Goal: Answer question/provide support: Share knowledge or assist other users

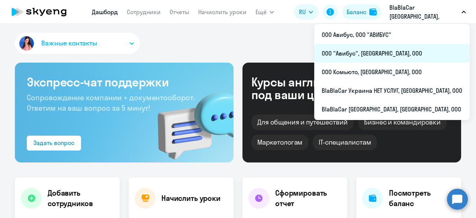
click at [400, 57] on li "ООО "Авибус", [GEOGRAPHIC_DATA], ООО" at bounding box center [393, 53] width 156 height 19
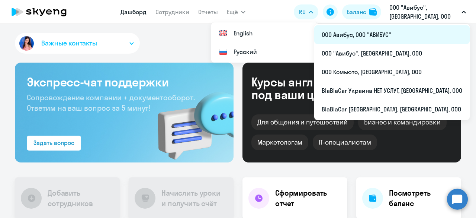
click at [403, 33] on li "ООО Авибус, ООО "АВИБУС"" at bounding box center [393, 34] width 156 height 19
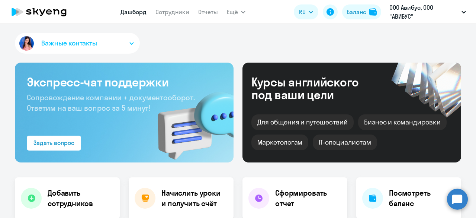
click at [159, 17] on nav "Дашборд Сотрудники Отчеты" at bounding box center [170, 11] width 98 height 15
select select "30"
click at [166, 12] on link "Сотрудники" at bounding box center [173, 11] width 34 height 7
select select "30"
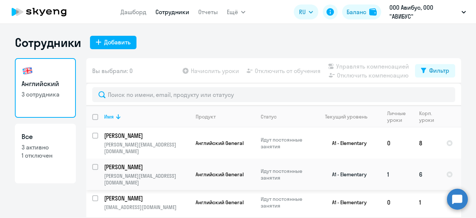
scroll to position [20, 0]
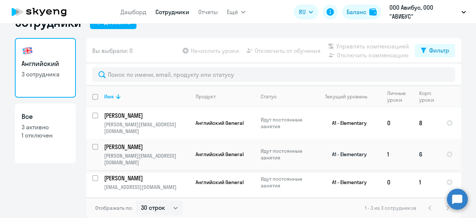
click at [118, 143] on p "[PERSON_NAME]" at bounding box center [146, 147] width 84 height 8
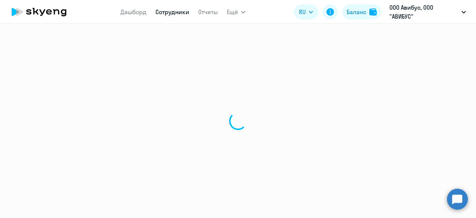
select select "english"
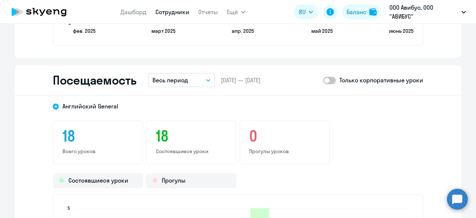
scroll to position [893, 0]
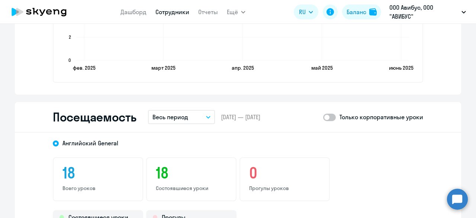
click at [193, 119] on button "Весь период" at bounding box center [181, 117] width 67 height 14
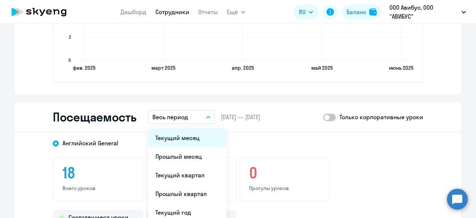
click at [194, 138] on li "Текущий месяц" at bounding box center [187, 137] width 79 height 19
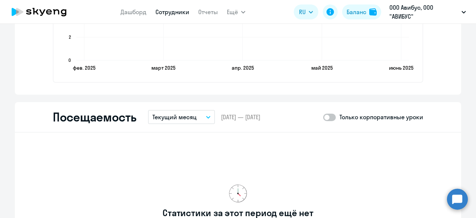
click at [197, 118] on button "Текущий месяц" at bounding box center [181, 117] width 67 height 14
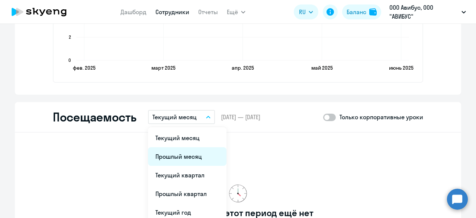
click at [197, 153] on li "Прошлый месяц" at bounding box center [187, 156] width 79 height 19
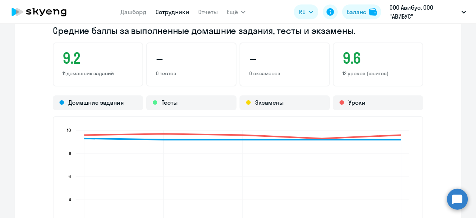
scroll to position [707, 0]
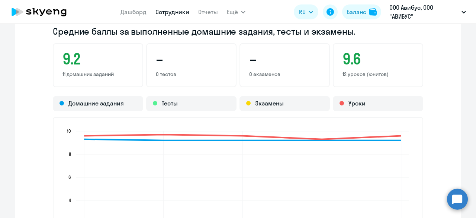
click at [179, 8] on link "Сотрудники" at bounding box center [173, 11] width 34 height 7
select select "30"
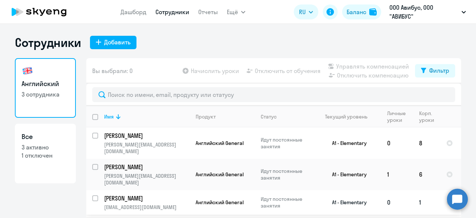
click at [93, 195] on input "select row 12188389" at bounding box center [99, 202] width 15 height 15
checkbox input "true"
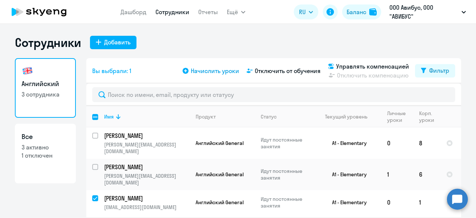
click at [208, 71] on span "Начислить уроки" at bounding box center [215, 70] width 48 height 9
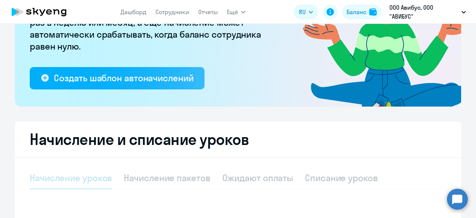
scroll to position [186, 0]
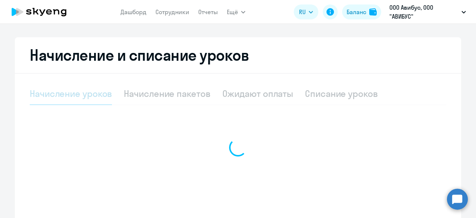
select select "10"
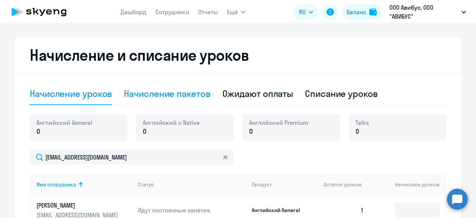
click at [181, 93] on div "Начисление пакетов" at bounding box center [167, 93] width 86 height 12
select select "10"
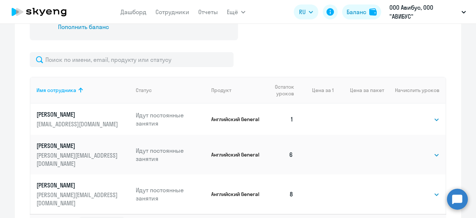
scroll to position [335, 0]
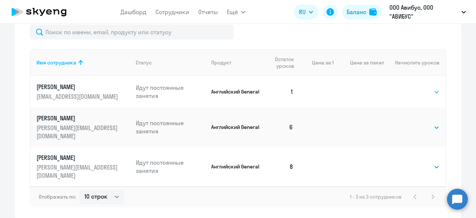
click at [433, 93] on select "Выбрать 4 8 16 32 64 96 128" at bounding box center [424, 91] width 31 height 9
click at [409, 87] on select "Выбрать 4 8 16 32 64 96 128" at bounding box center [424, 91] width 31 height 9
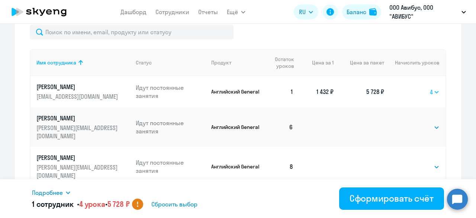
click at [435, 92] on select "Выбрать 4 8 16 32 64 96 128" at bounding box center [435, 91] width 10 height 9
select select "8"
click at [430, 87] on select "Выбрать 4 8 16 32 64 96 128" at bounding box center [435, 91] width 10 height 9
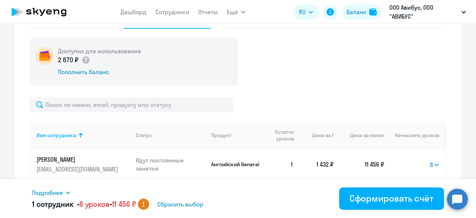
scroll to position [349, 0]
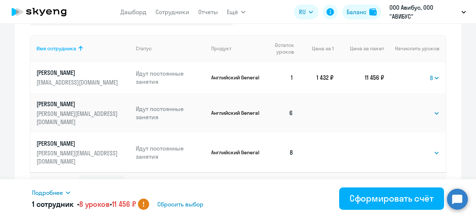
click at [189, 205] on span "Сбросить выбор" at bounding box center [180, 204] width 46 height 9
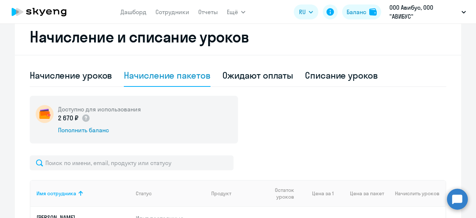
scroll to position [200, 0]
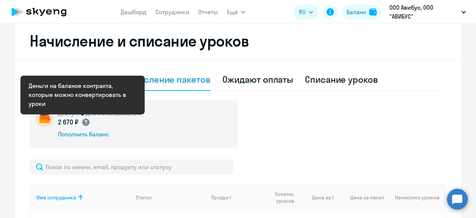
click at [83, 119] on circle at bounding box center [85, 121] width 7 height 7
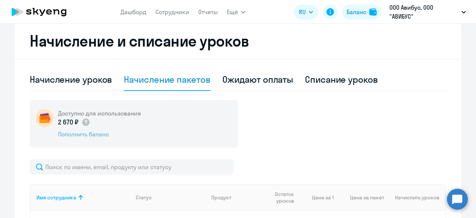
click at [86, 134] on div "Пополнить баланс" at bounding box center [99, 134] width 83 height 8
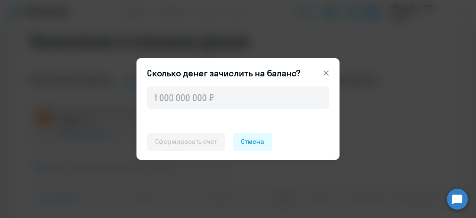
click at [325, 72] on icon at bounding box center [326, 72] width 5 height 5
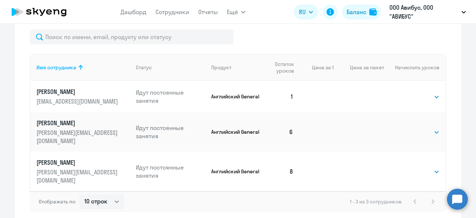
scroll to position [349, 0]
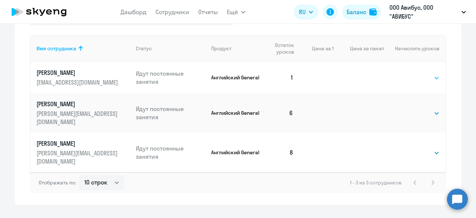
click at [424, 79] on select "Выбрать 4 8 16 32 64 96 128" at bounding box center [424, 77] width 31 height 9
select select "4"
click at [409, 73] on select "Выбрать 4 8 16 32 64 96 128" at bounding box center [424, 77] width 31 height 9
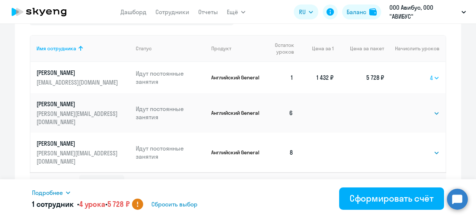
click at [430, 77] on select "Выбрать 4 8 16 32 64 96 128" at bounding box center [435, 77] width 10 height 9
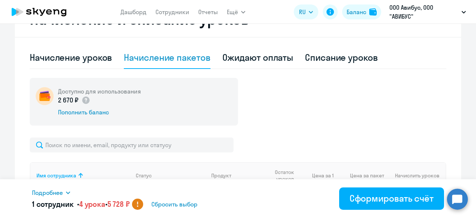
scroll to position [200, 0]
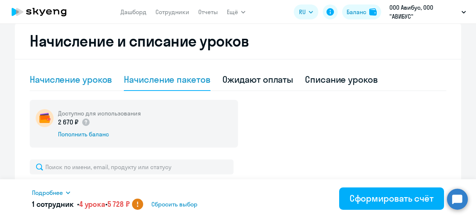
click at [83, 81] on div "Начисление уроков" at bounding box center [71, 79] width 82 height 12
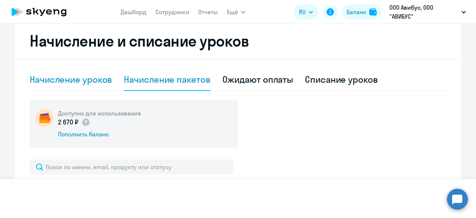
select select "10"
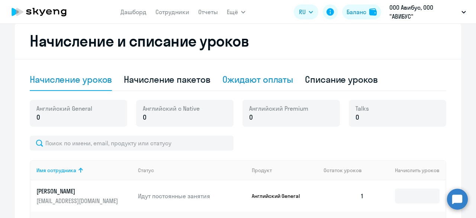
click at [256, 82] on div "Ожидают оплаты" at bounding box center [258, 79] width 71 height 12
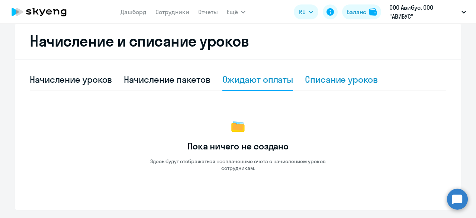
click at [329, 82] on div "Списание уроков" at bounding box center [341, 79] width 73 height 12
select select "10"
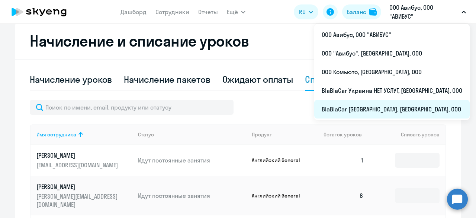
click at [400, 107] on li "BlaBlaCar [GEOGRAPHIC_DATA], [GEOGRAPHIC_DATA], ООО" at bounding box center [393, 109] width 156 height 19
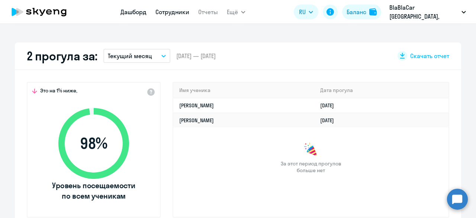
click at [181, 11] on link "Сотрудники" at bounding box center [173, 11] width 34 height 7
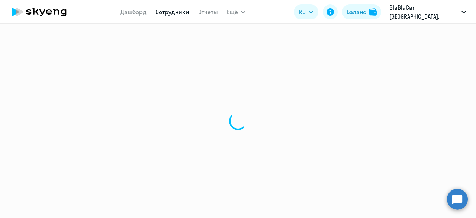
select select "30"
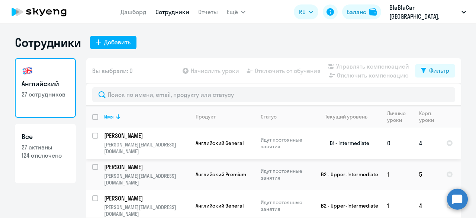
click at [94, 134] on input "select row 12802662" at bounding box center [99, 140] width 15 height 15
checkbox input "true"
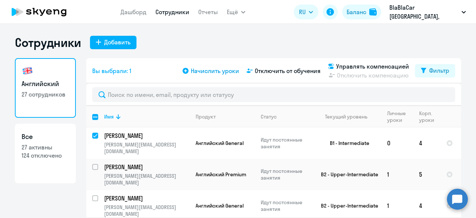
click at [213, 75] on span "Начислить уроки" at bounding box center [215, 70] width 48 height 9
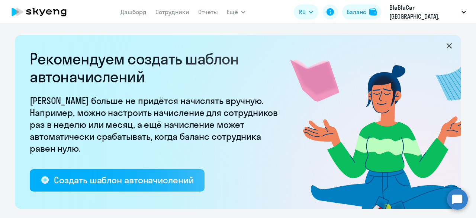
select select "10"
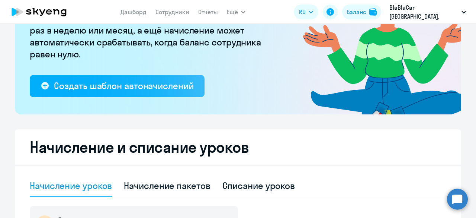
scroll to position [186, 0]
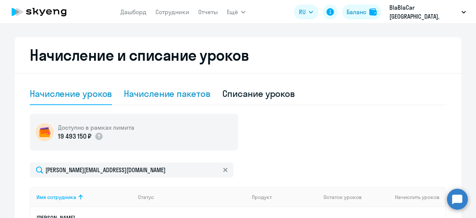
click at [180, 96] on div "Начисление пакетов" at bounding box center [167, 93] width 86 height 12
select select "10"
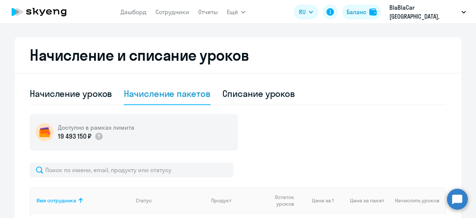
scroll to position [335, 0]
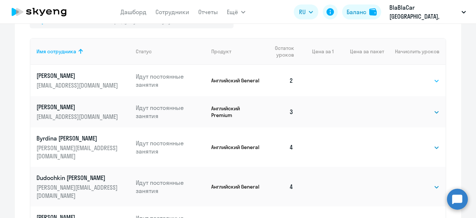
click at [428, 80] on select "Выбрать 4 8 16 32 64" at bounding box center [424, 80] width 31 height 9
select select "4"
click at [409, 76] on select "Выбрать 4 8 16 32 64" at bounding box center [424, 80] width 31 height 9
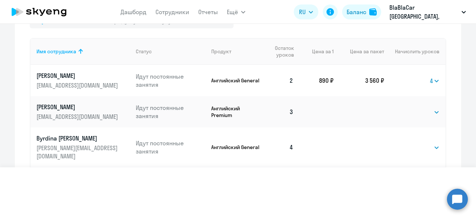
select select "30"
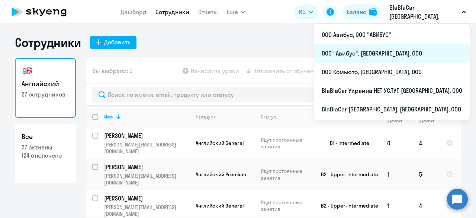
click at [404, 55] on li "ООО "Авибус", [GEOGRAPHIC_DATA], ООО" at bounding box center [393, 53] width 156 height 19
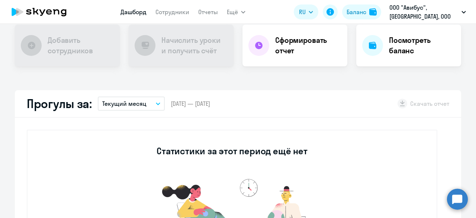
scroll to position [74, 0]
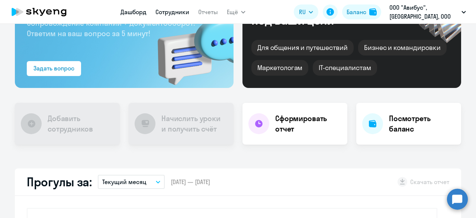
click at [183, 13] on link "Сотрудники" at bounding box center [173, 11] width 34 height 7
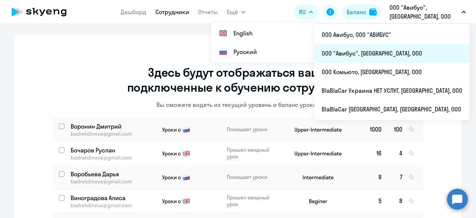
click at [412, 54] on li "ООО "Авибус", [GEOGRAPHIC_DATA], ООО" at bounding box center [393, 53] width 156 height 19
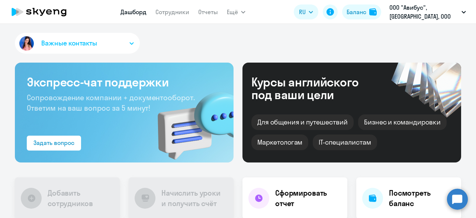
click at [180, 17] on nav "Дашборд Сотрудники Отчеты" at bounding box center [170, 11] width 98 height 15
click at [180, 13] on link "Сотрудники" at bounding box center [173, 11] width 34 height 7
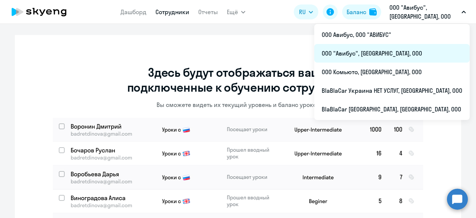
click at [406, 51] on li "ООО "Авибус", [GEOGRAPHIC_DATA], ООО" at bounding box center [393, 53] width 156 height 19
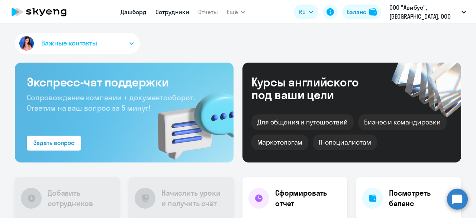
click at [172, 14] on link "Сотрудники" at bounding box center [173, 11] width 34 height 7
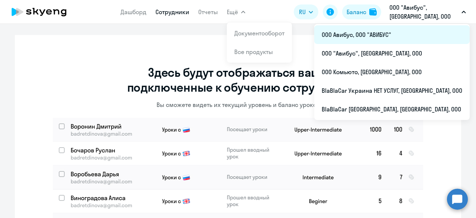
click at [412, 37] on li "ООО Авибус, ООО "АВИБУС"" at bounding box center [393, 34] width 156 height 19
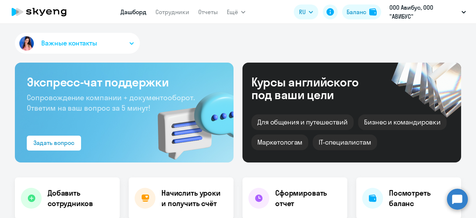
select select "30"
click at [182, 15] on link "Сотрудники" at bounding box center [173, 11] width 34 height 7
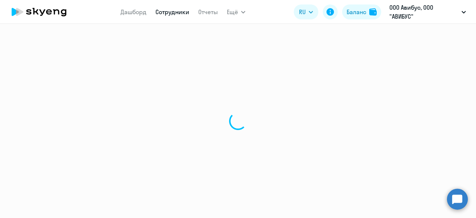
select select "30"
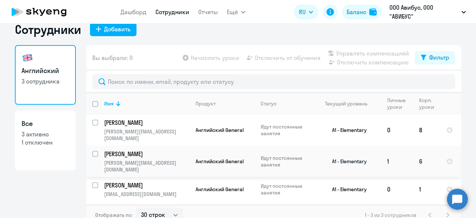
scroll to position [20, 0]
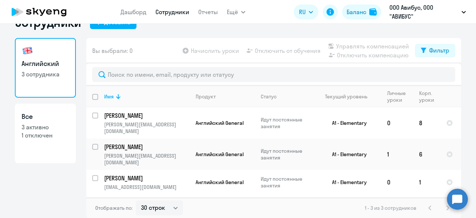
click at [460, 198] on circle at bounding box center [457, 198] width 21 height 21
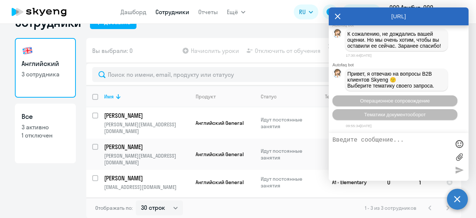
scroll to position [9232, 0]
drag, startPoint x: 409, startPoint y: 106, endPoint x: 349, endPoint y: 77, distance: 66.9
copy span "Просьба перенести пакет уроков (4 урока) с баланса [PERSON_NAME] [PERSON_NAME][…"
click at [360, 145] on textarea at bounding box center [392, 157] width 118 height 40
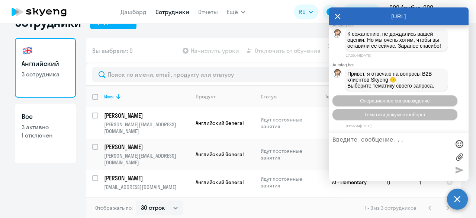
paste textarea "Просьба перенести пакет уроков (4 урока) с баланса [PERSON_NAME] [PERSON_NAME][…"
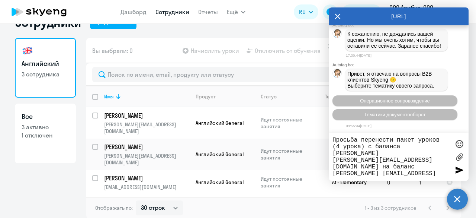
click at [337, 147] on textarea "Просьба перенести пакет уроков (4 урока) с баланса [PERSON_NAME] [PERSON_NAME][…" at bounding box center [392, 157] width 118 height 40
click at [357, 147] on textarea "Просьба перенести пакет уроков (6 урока) с баланса [PERSON_NAME] [PERSON_NAME][…" at bounding box center [392, 157] width 118 height 40
drag, startPoint x: 409, startPoint y: 147, endPoint x: 395, endPoint y: 155, distance: 15.5
click at [395, 155] on textarea "Просьба перенести пакет уроков (6 уроков) с баланса [PERSON_NAME] [PERSON_NAME]…" at bounding box center [392, 157] width 118 height 40
drag, startPoint x: 351, startPoint y: 160, endPoint x: 333, endPoint y: 160, distance: 17.5
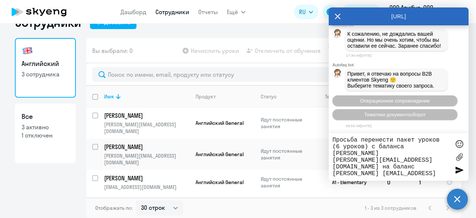
click at [333, 160] on textarea "Просьба перенести пакет уроков (6 уроков) с баланса [PERSON_NAME] [PERSON_NAME]…" at bounding box center [392, 157] width 118 height 40
type textarea "Просьба перенести пакет уроков (6 уроков) с баланса [PERSON_NAME] [PERSON_NAME]…"
click at [459, 170] on div at bounding box center [459, 169] width 11 height 11
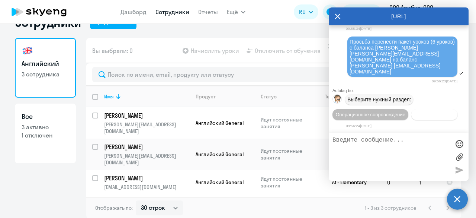
scroll to position [9858, 0]
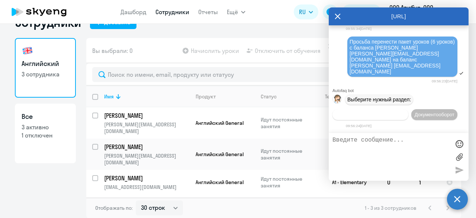
click at [400, 112] on span "Операционное сопровождение" at bounding box center [371, 115] width 70 height 6
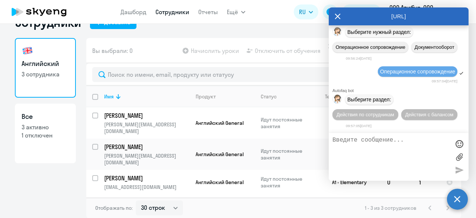
scroll to position [9939, 0]
click at [395, 112] on span "Действия по сотрудникам" at bounding box center [366, 115] width 58 height 6
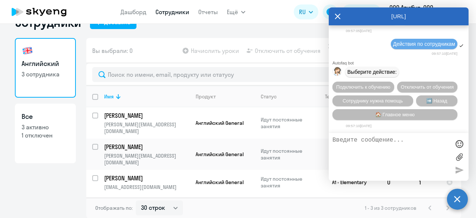
scroll to position [10050, 0]
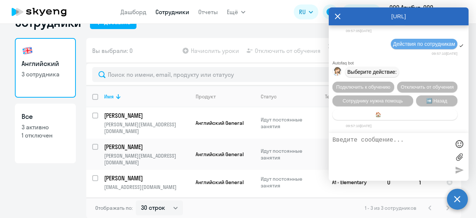
click at [411, 116] on span "🏠 Главное меню" at bounding box center [395, 115] width 39 height 6
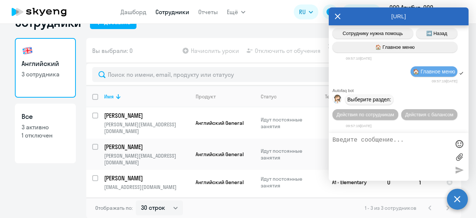
click at [411, 116] on span "Действия с балансом" at bounding box center [429, 115] width 48 height 6
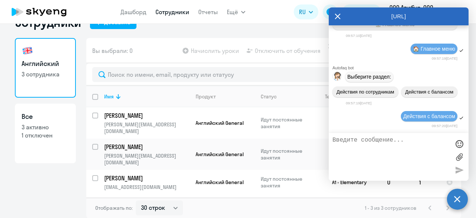
scroll to position [10213, 0]
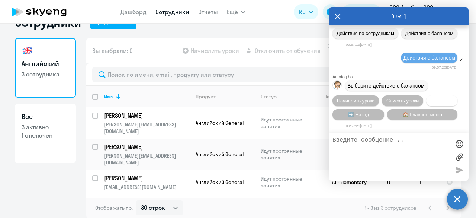
click at [434, 101] on span "Трансфер" at bounding box center [442, 101] width 23 height 6
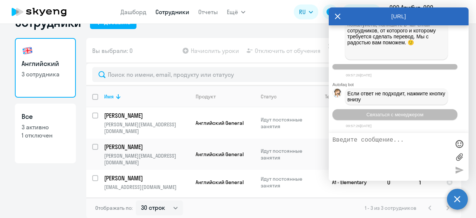
scroll to position [10488, 0]
click at [374, 144] on textarea at bounding box center [392, 157] width 118 height 40
paste textarea "Просьба перенести пакет уроков (4 урока) с баланса [PERSON_NAME] [PERSON_NAME][…"
type textarea "Просьба перенести пакет уроков (4 урока) с баланса [PERSON_NAME] [PERSON_NAME][…"
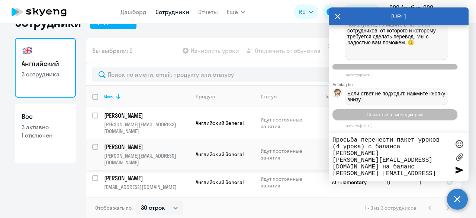
drag, startPoint x: 411, startPoint y: 175, endPoint x: 325, endPoint y: 138, distance: 93.2
click at [325, 138] on body "Дашборд Сотрудники Отчеты Ещё Дашборд Сотрудники Отчеты Начислить уроки Докумен…" at bounding box center [238, 109] width 476 height 218
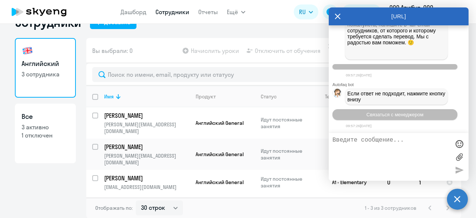
scroll to position [9818, 0]
drag, startPoint x: 412, startPoint y: 98, endPoint x: 350, endPoint y: 76, distance: 65.9
copy span "Просьба перенести пакет уроков (6 уроков) с баланса [PERSON_NAME] [PERSON_NAME]…"
click at [378, 146] on textarea at bounding box center [392, 157] width 118 height 40
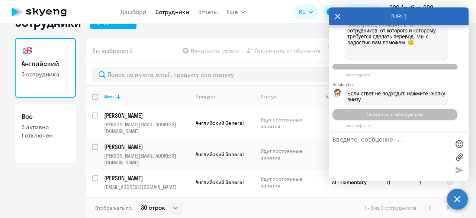
paste textarea "Просьба перенести пакет уроков (6 уроков) с баланса [PERSON_NAME] [PERSON_NAME]…"
type textarea "Просьба перенести пакет уроков (6 уроков) с баланса [PERSON_NAME] [PERSON_NAME]…"
